Goal: Information Seeking & Learning: Learn about a topic

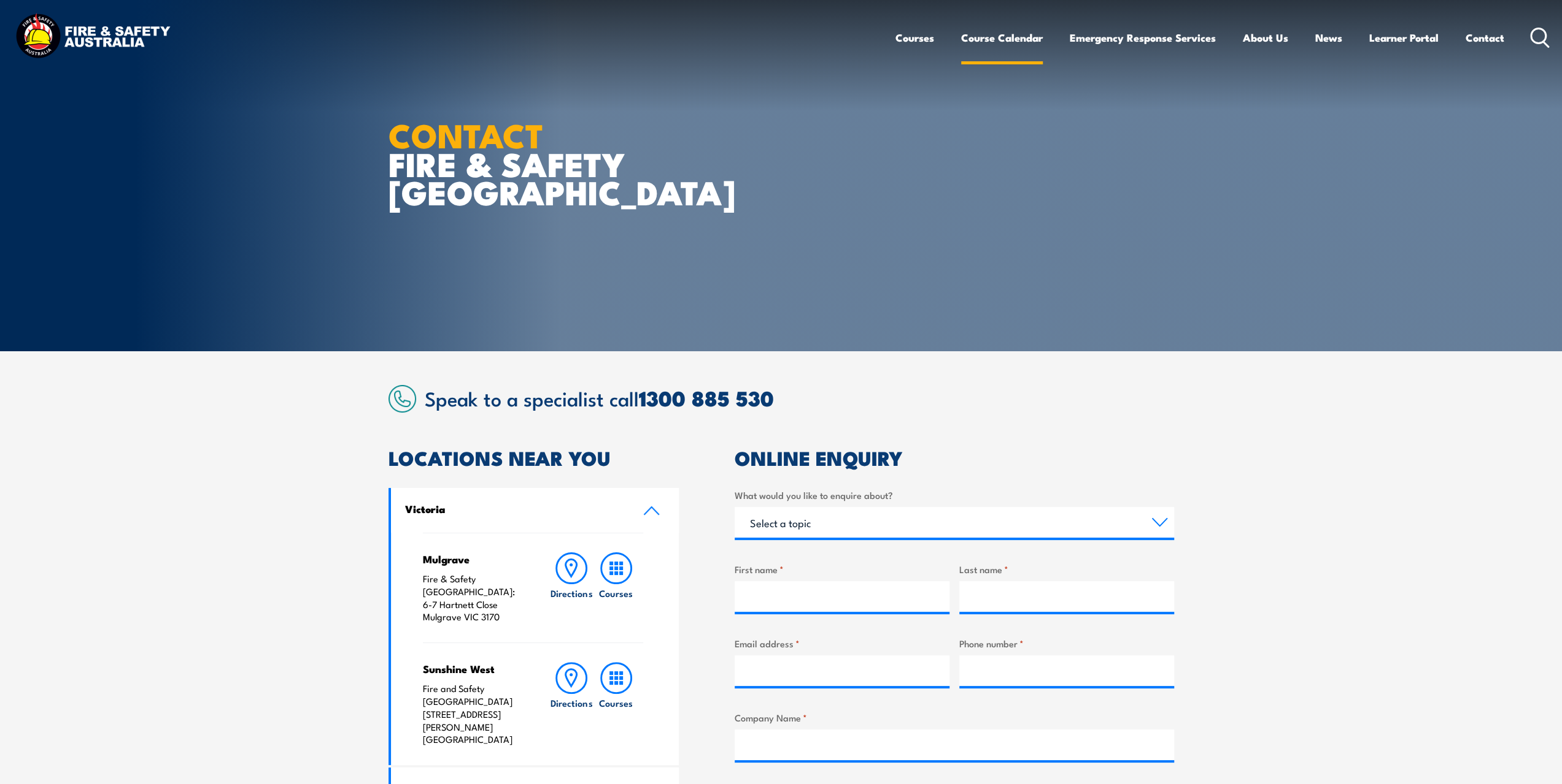
click at [1019, 33] on link "Course Calendar" at bounding box center [1002, 38] width 82 height 32
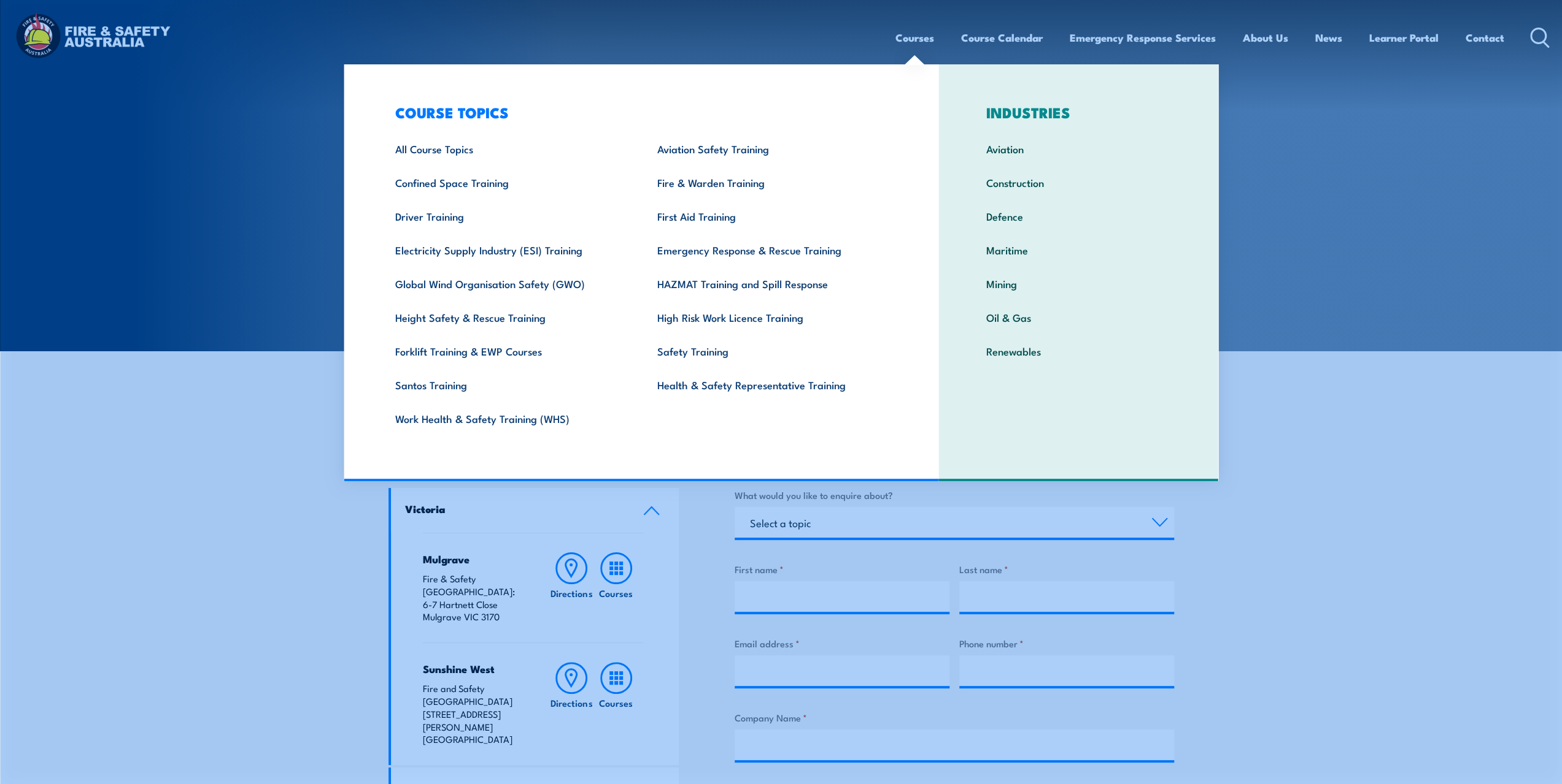
click at [900, 38] on link "Courses" at bounding box center [914, 38] width 39 height 32
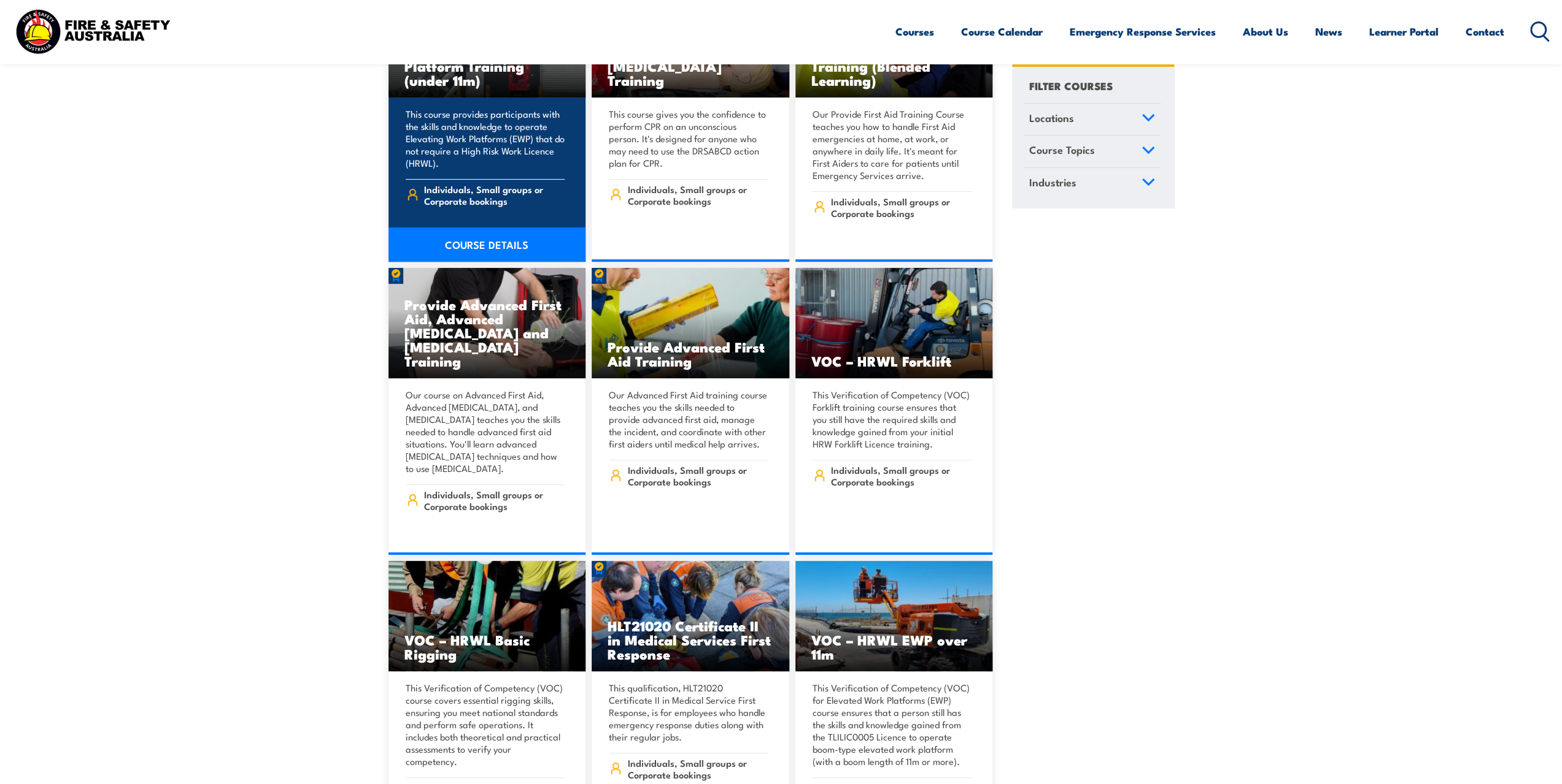
scroll to position [9445, 0]
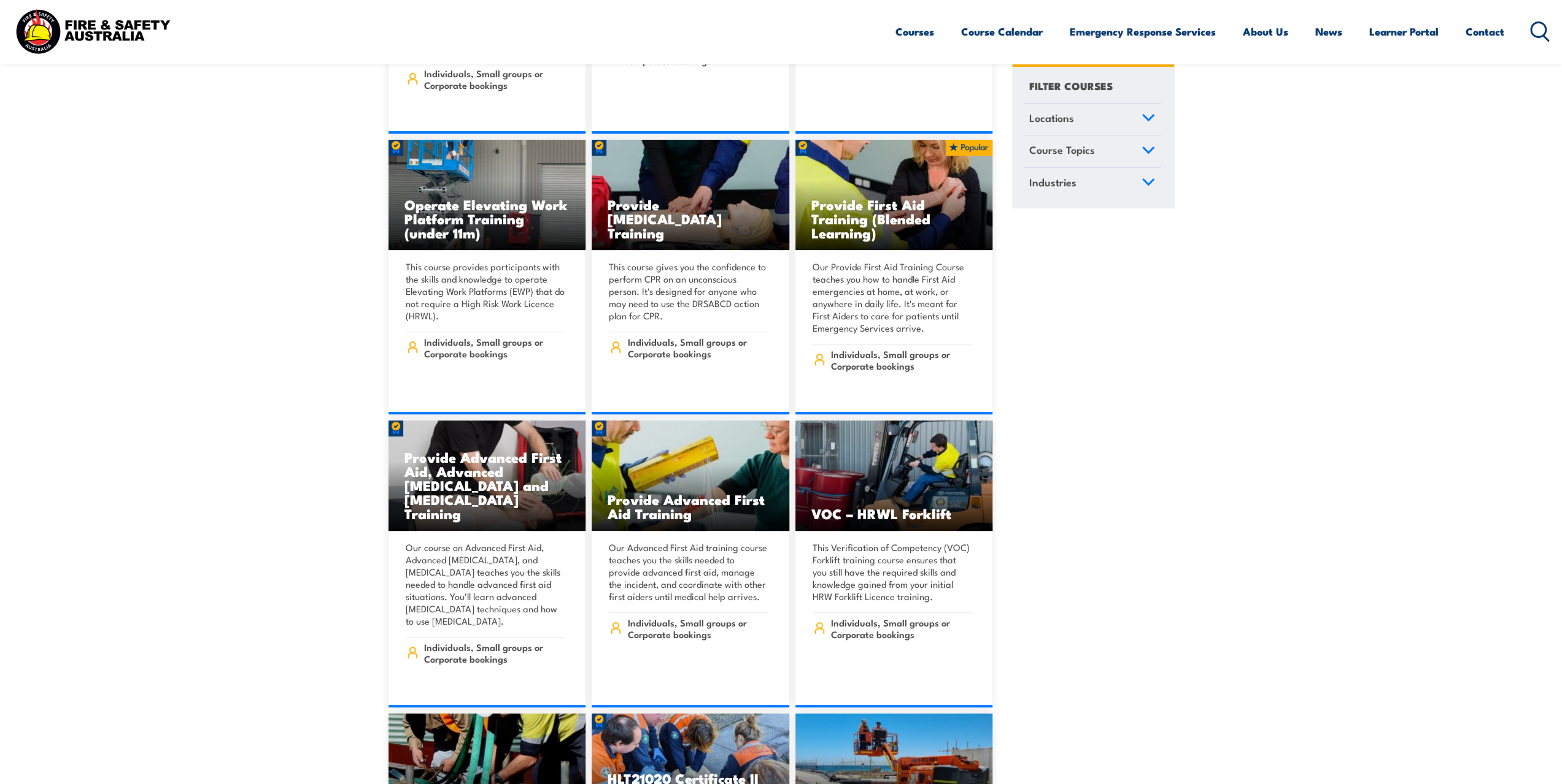
click at [1544, 30] on circle at bounding box center [1538, 29] width 15 height 15
click at [1540, 32] on icon at bounding box center [1539, 31] width 20 height 20
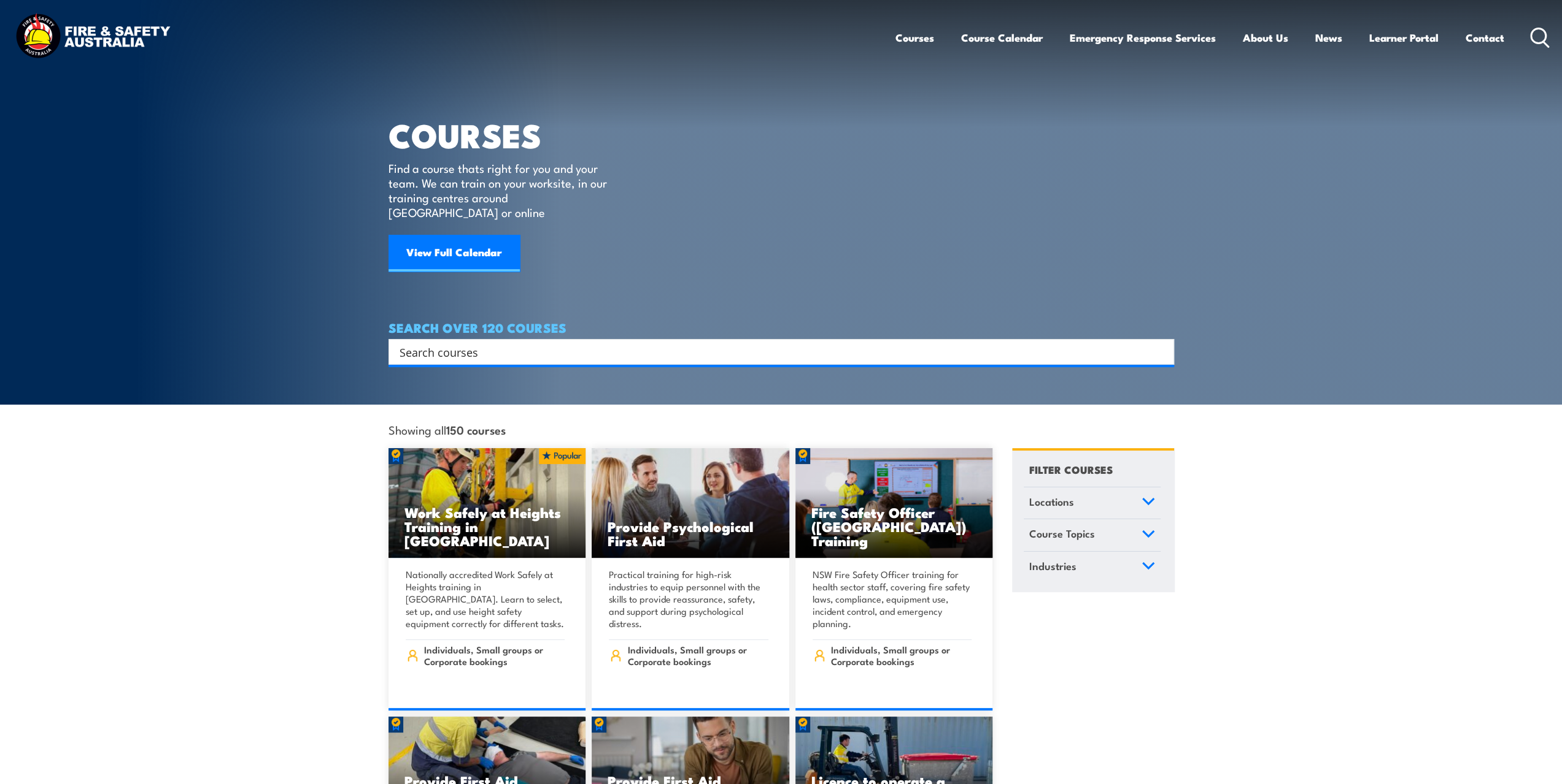
click at [438, 343] on input "Search input" at bounding box center [773, 351] width 747 height 18
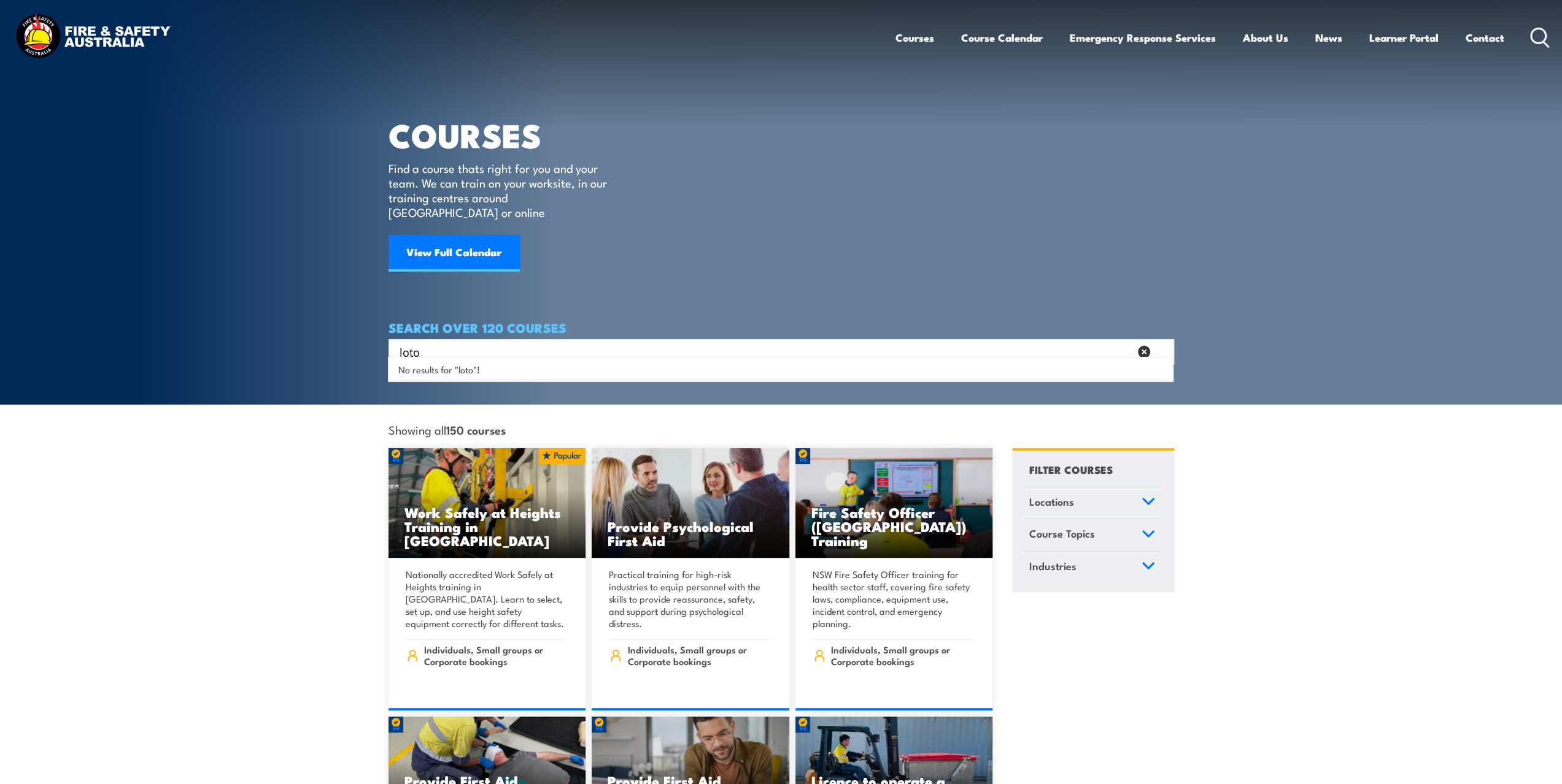
drag, startPoint x: 442, startPoint y: 345, endPoint x: 252, endPoint y: 343, distance: 190.0
click at [254, 344] on section "COURSES Find a course thats right for you and your team. We can train on your w…" at bounding box center [781, 202] width 1562 height 404
type input "LOTO"
click at [449, 367] on span "No results for "LOTO"!" at bounding box center [443, 369] width 91 height 11
click at [462, 347] on div "LOTO Search" at bounding box center [781, 351] width 785 height 26
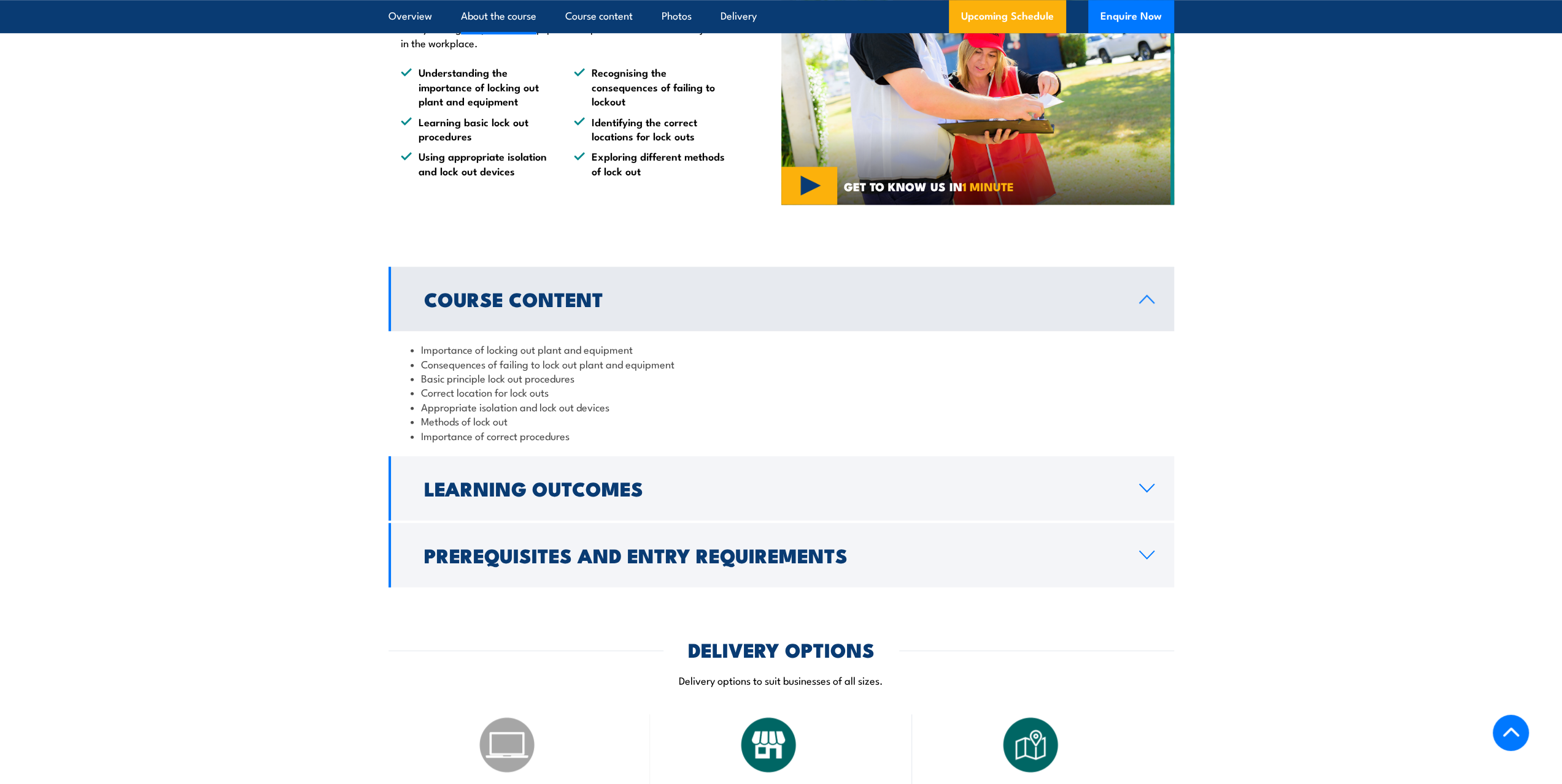
scroll to position [981, 0]
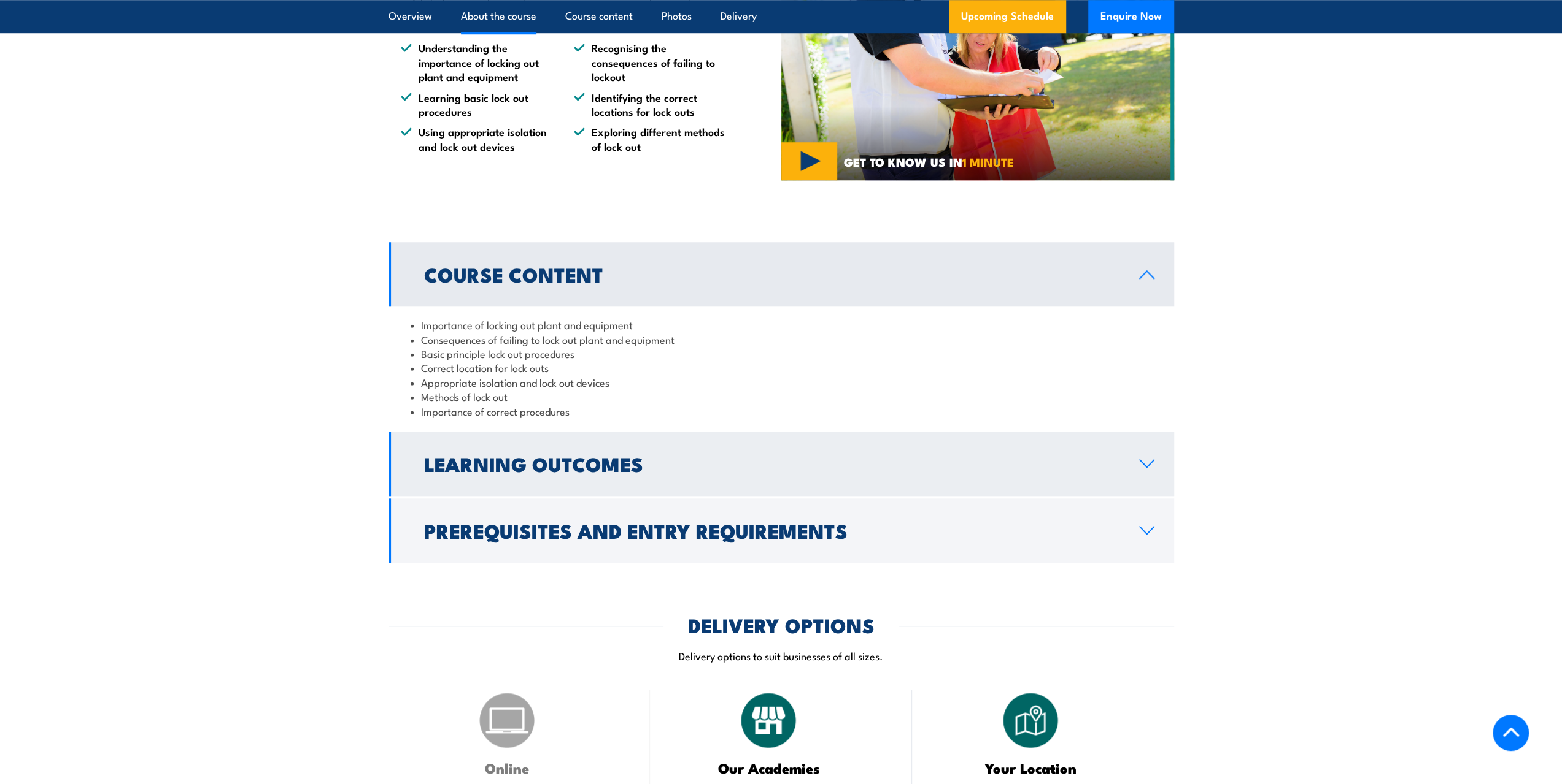
click at [529, 459] on h2 "Learning Outcomes" at bounding box center [772, 463] width 695 height 17
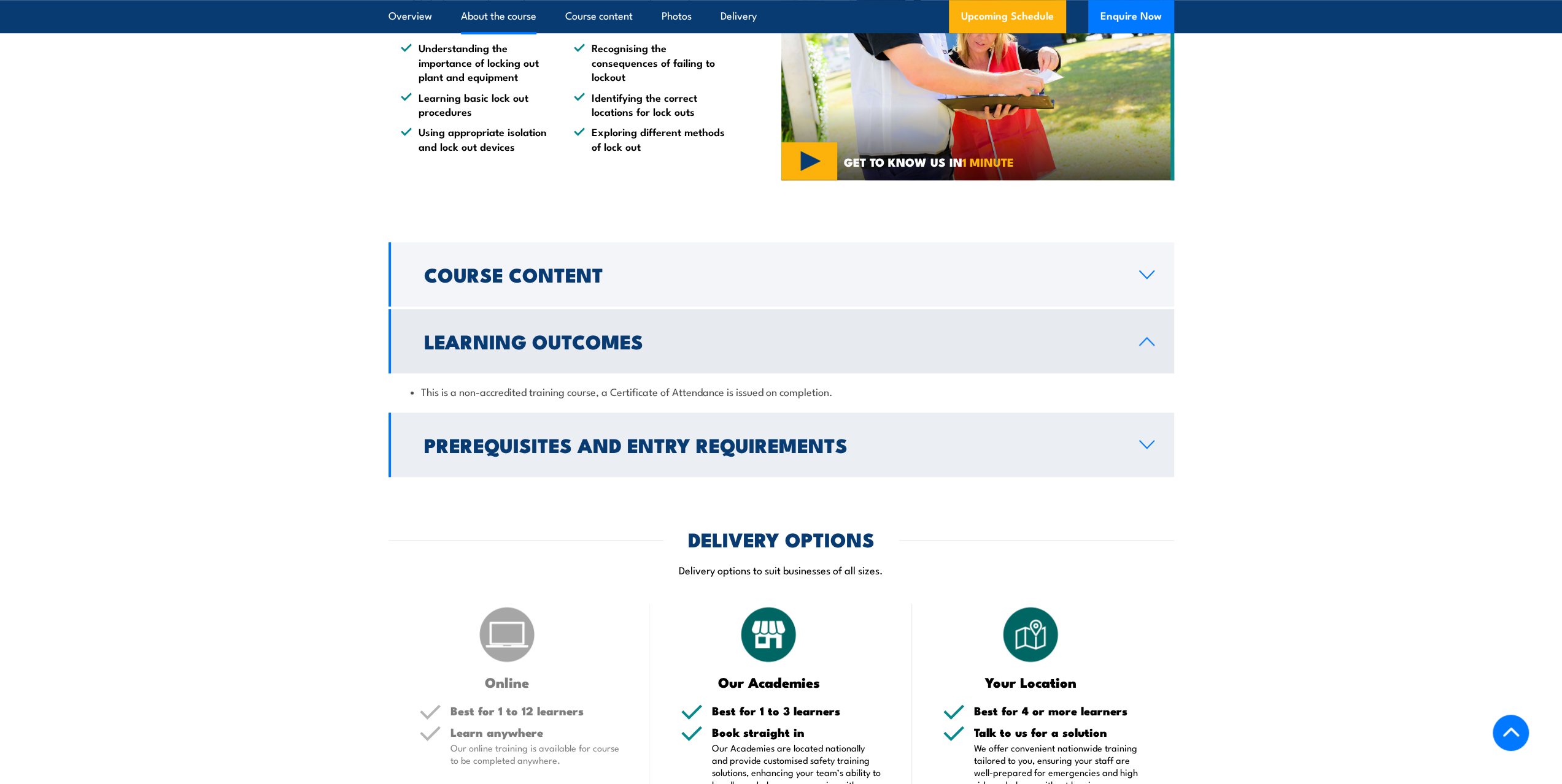
click at [549, 452] on h2 "Prerequisites and Entry Requirements" at bounding box center [772, 444] width 695 height 17
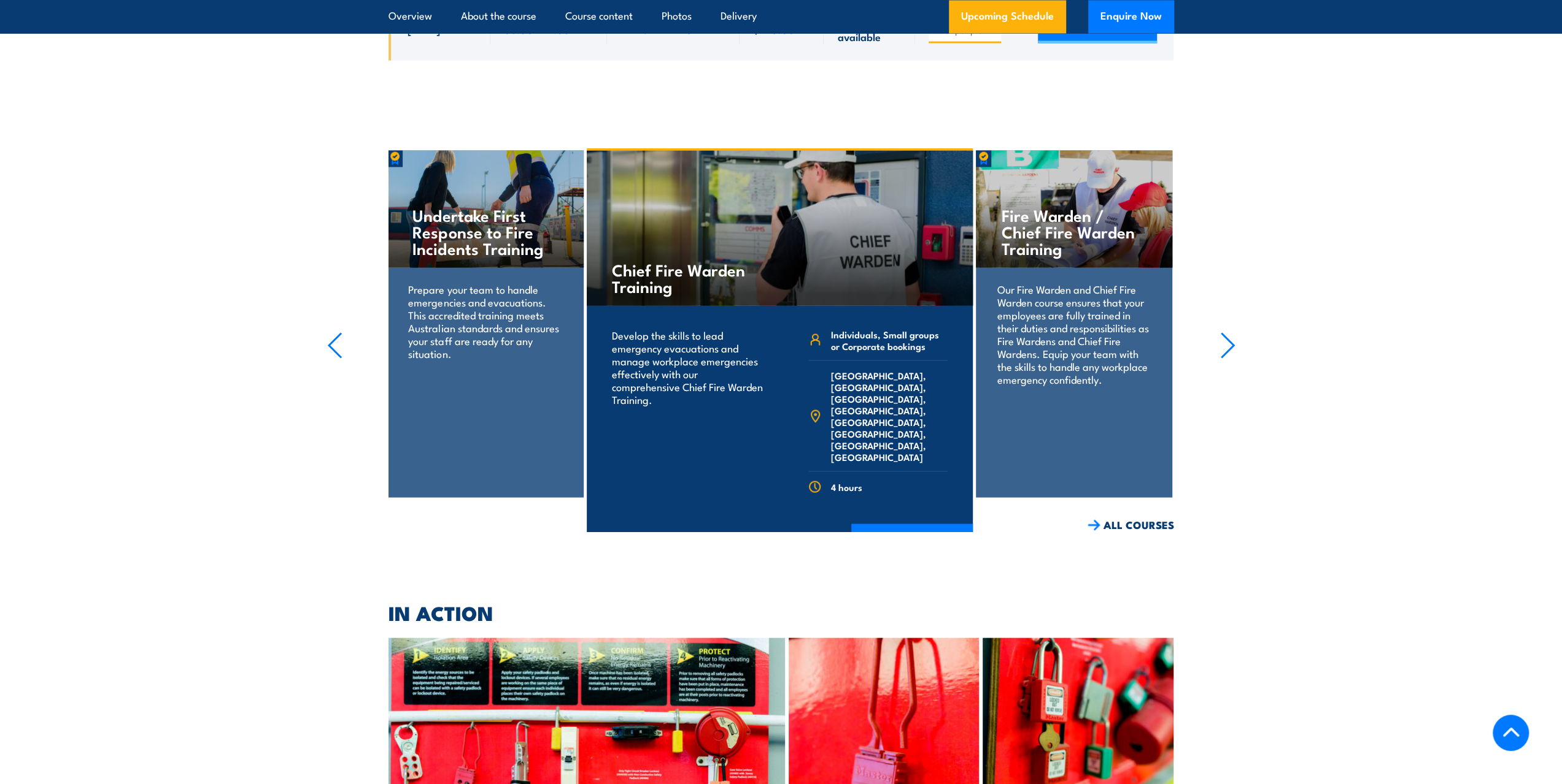
scroll to position [2085, 0]
